Goal: Task Accomplishment & Management: Complete application form

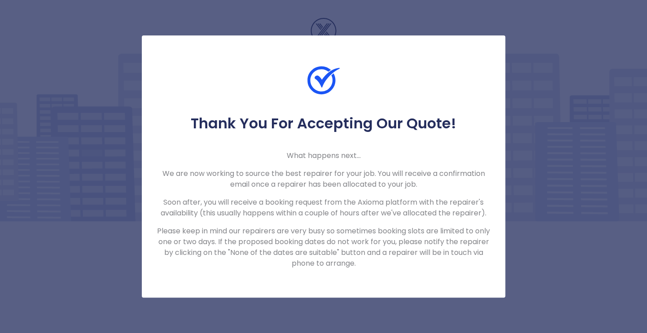
click at [349, 154] on p "What happens next..." at bounding box center [323, 155] width 335 height 11
drag, startPoint x: 1, startPoint y: 103, endPoint x: 336, endPoint y: 231, distance: 359.0
click at [336, 231] on p "Please keep in mind our repairers are very busy so sometimes booking slots are …" at bounding box center [323, 247] width 335 height 43
